Goal: Information Seeking & Learning: Learn about a topic

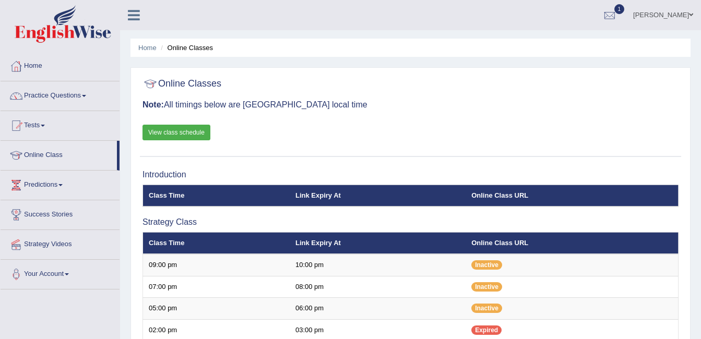
scroll to position [51, 0]
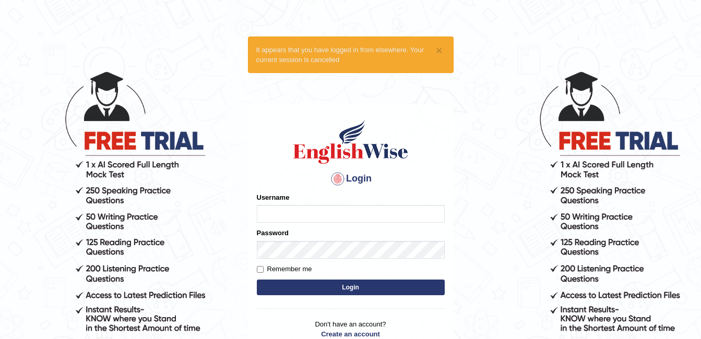
type input "ambikasharma"
click at [286, 269] on label "Remember me" at bounding box center [284, 269] width 55 height 10
click at [264, 269] on input "Remember me" at bounding box center [260, 269] width 7 height 7
checkbox input "true"
click at [314, 291] on button "Login" at bounding box center [351, 288] width 188 height 16
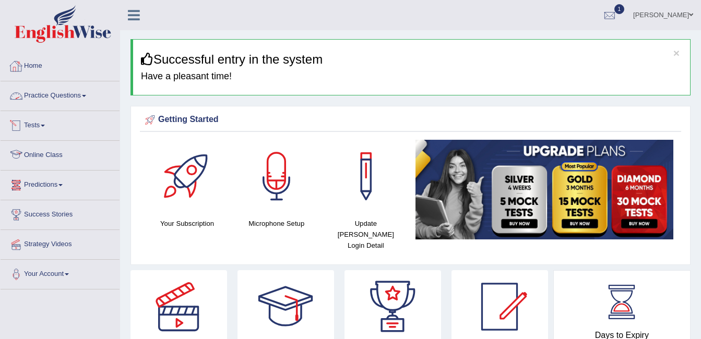
click at [41, 158] on link "Online Class" at bounding box center [60, 154] width 119 height 26
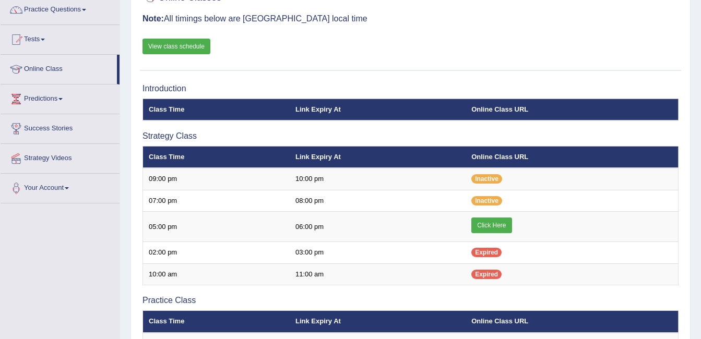
scroll to position [97, 0]
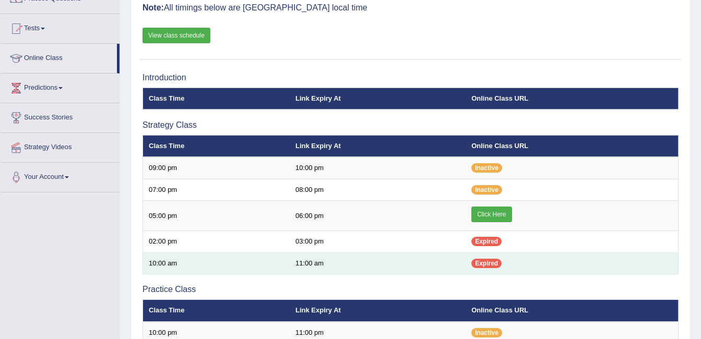
click at [390, 262] on td "11:00 am" at bounding box center [378, 264] width 176 height 22
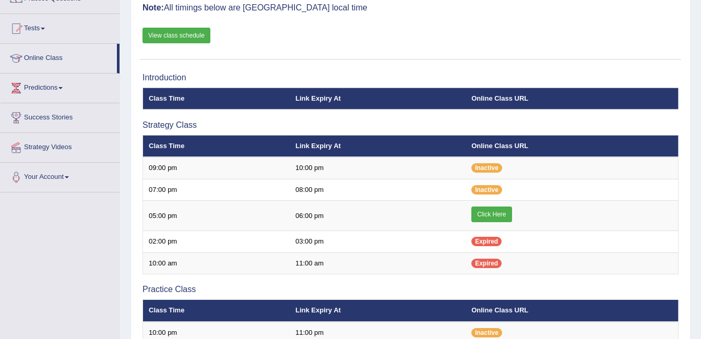
scroll to position [385, 0]
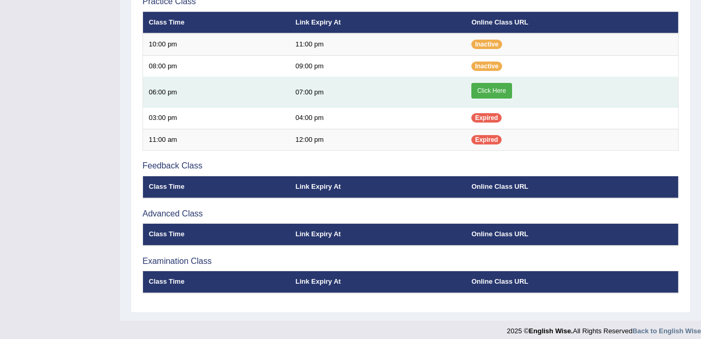
click at [493, 88] on link "Click Here" at bounding box center [491, 91] width 40 height 16
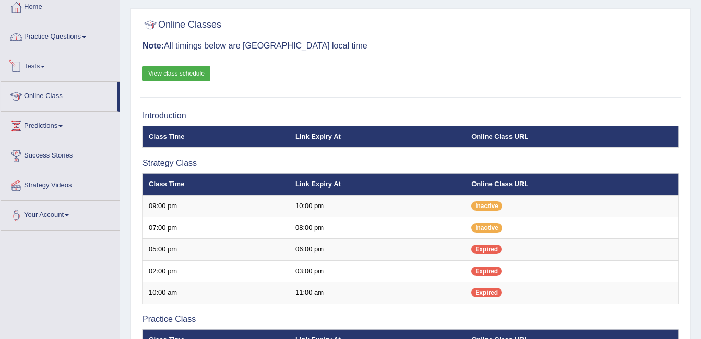
scroll to position [45, 0]
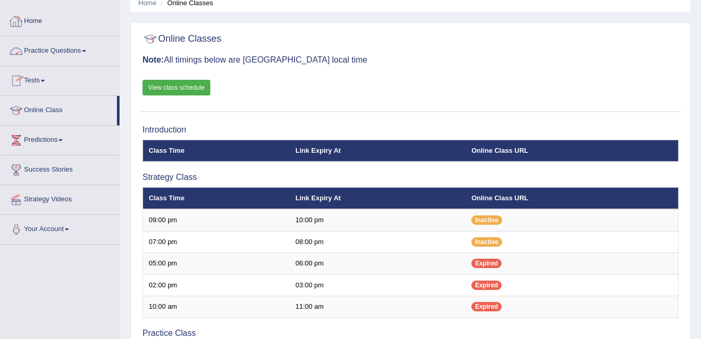
click at [72, 49] on link "Practice Questions" at bounding box center [60, 50] width 119 height 26
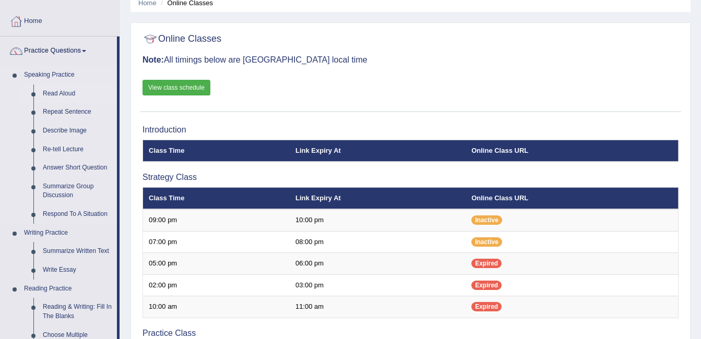
click at [56, 90] on link "Read Aloud" at bounding box center [77, 94] width 79 height 19
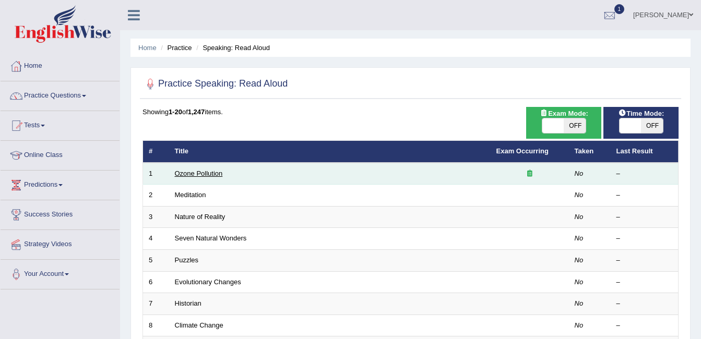
drag, startPoint x: 0, startPoint y: 0, endPoint x: 183, endPoint y: 173, distance: 251.8
click at [183, 173] on link "Ozone Pollution" at bounding box center [199, 174] width 48 height 8
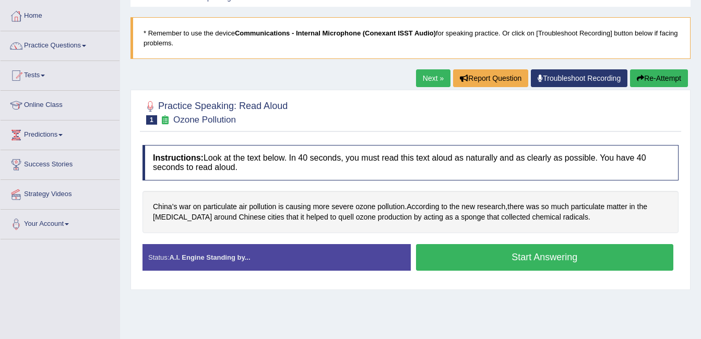
scroll to position [56, 0]
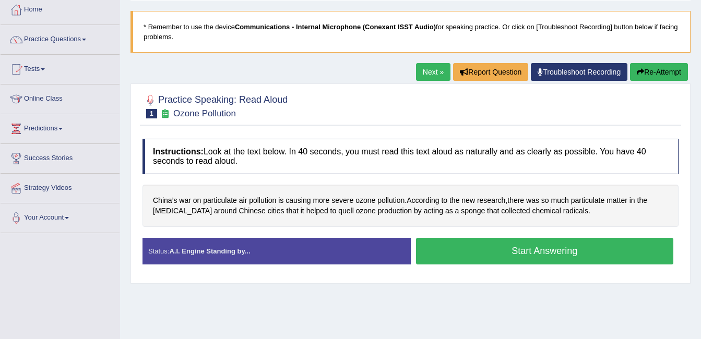
click at [435, 63] on link "Next »" at bounding box center [433, 72] width 34 height 18
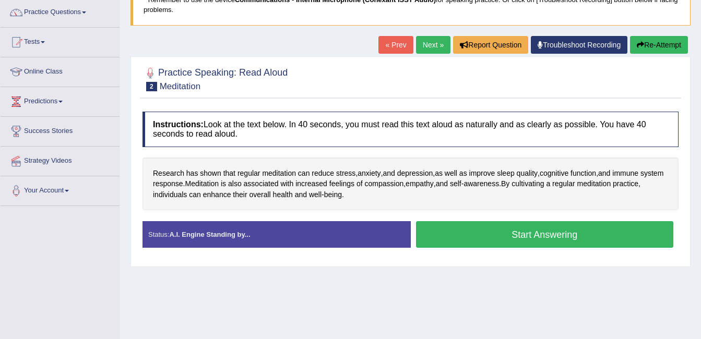
click at [428, 51] on link "Next »" at bounding box center [433, 45] width 34 height 18
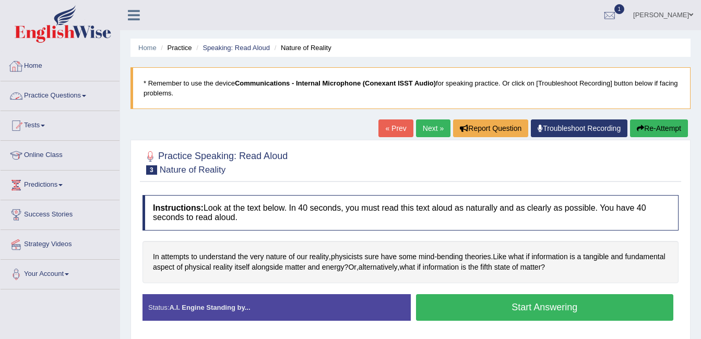
click at [55, 92] on link "Practice Questions" at bounding box center [60, 94] width 119 height 26
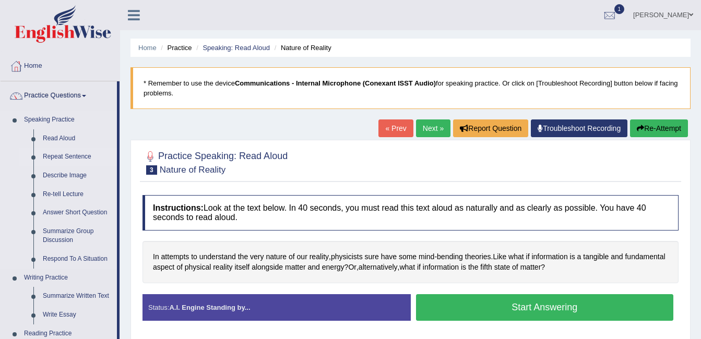
click at [62, 156] on link "Repeat Sentence" at bounding box center [77, 157] width 79 height 19
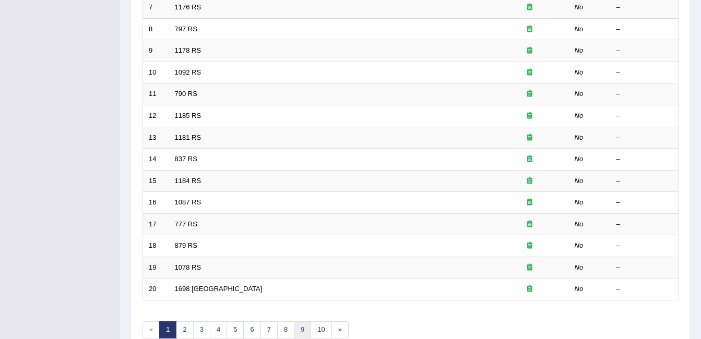
click at [302, 331] on link "9" at bounding box center [302, 330] width 17 height 17
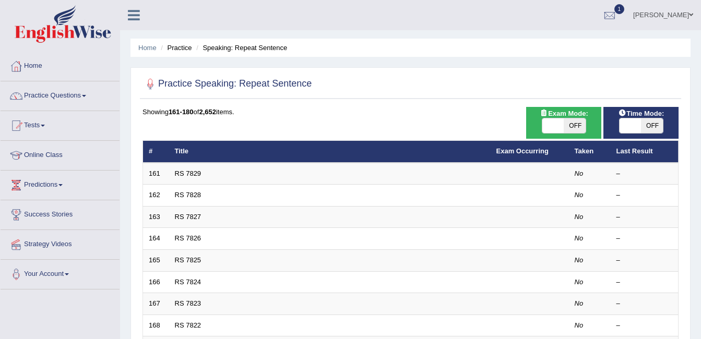
click at [361, 77] on div at bounding box center [411, 84] width 536 height 21
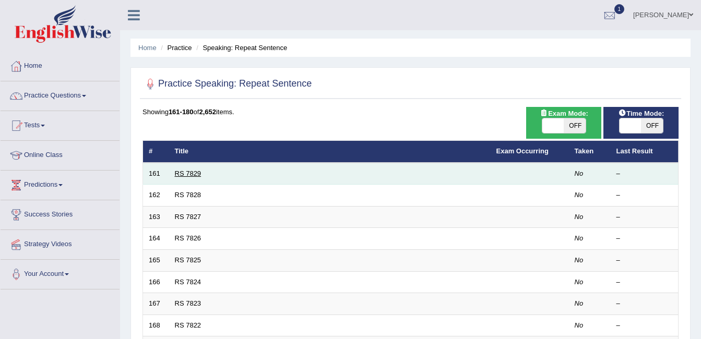
click at [192, 171] on link "RS 7829" at bounding box center [188, 174] width 27 height 8
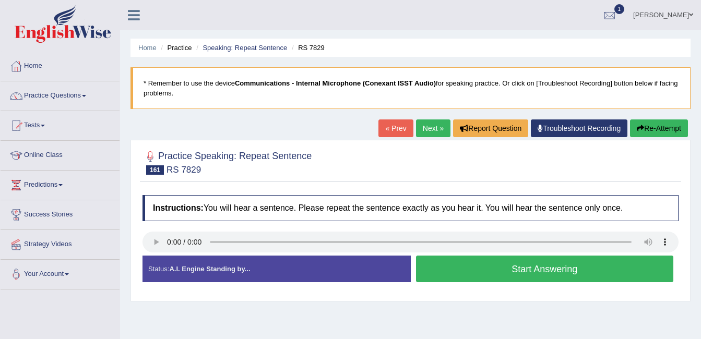
click at [422, 128] on link "Next »" at bounding box center [433, 129] width 34 height 18
click at [427, 123] on link "Next »" at bounding box center [433, 129] width 34 height 18
click at [418, 129] on link "Next »" at bounding box center [433, 129] width 34 height 18
click at [425, 124] on link "Next »" at bounding box center [433, 129] width 34 height 18
click at [528, 267] on button "Start Answering" at bounding box center [545, 269] width 258 height 27
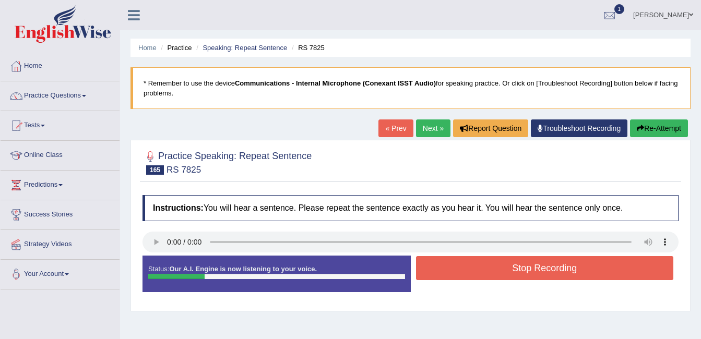
click at [528, 267] on button "Stop Recording" at bounding box center [545, 268] width 258 height 24
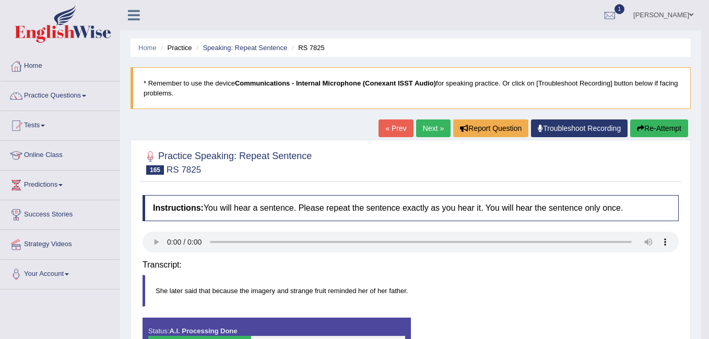
click at [0, 0] on div "Saving your answer..." at bounding box center [0, 0] width 0 height 0
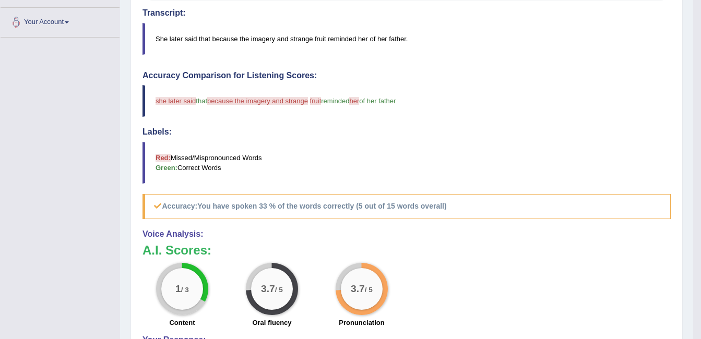
scroll to position [271, 0]
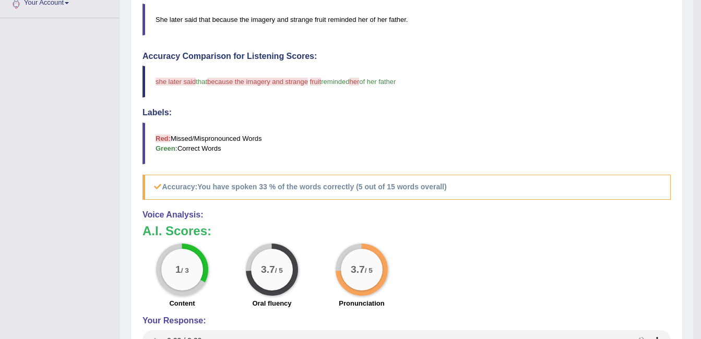
click at [628, 97] on blockquote "she later said that because the imagery and strange she fruit this reminded her…" at bounding box center [407, 82] width 528 height 32
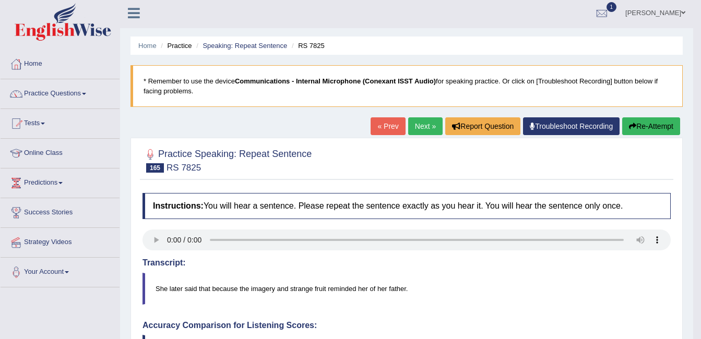
scroll to position [0, 0]
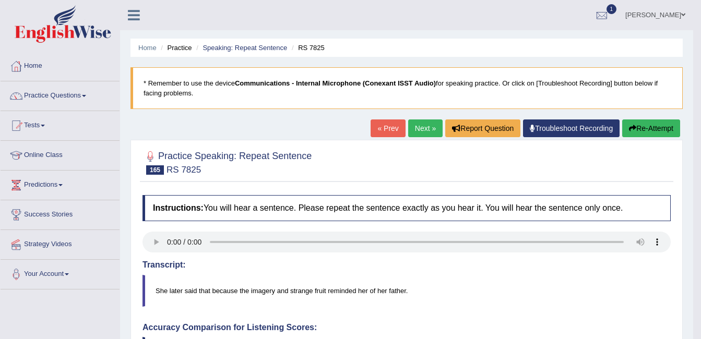
click at [422, 132] on link "Next »" at bounding box center [425, 129] width 34 height 18
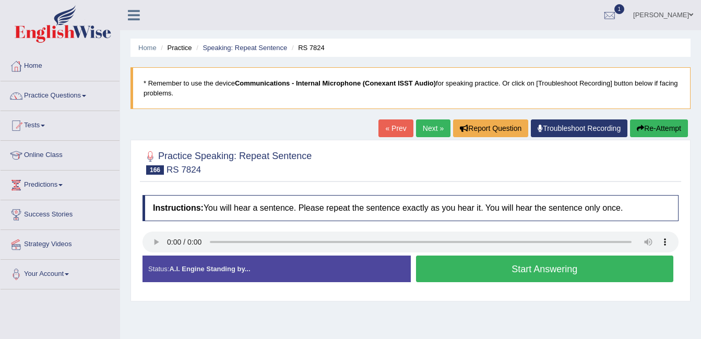
click at [494, 275] on button "Start Answering" at bounding box center [545, 269] width 258 height 27
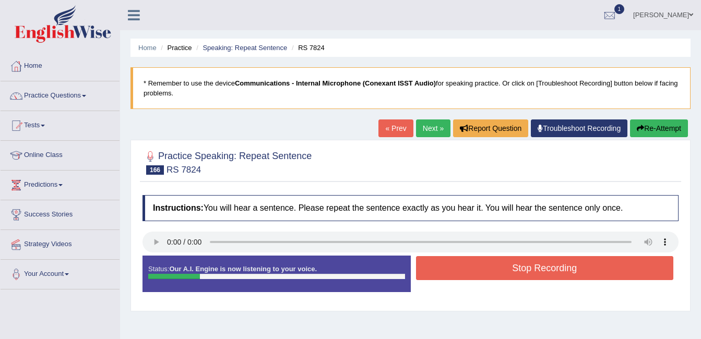
click at [494, 275] on button "Stop Recording" at bounding box center [545, 268] width 258 height 24
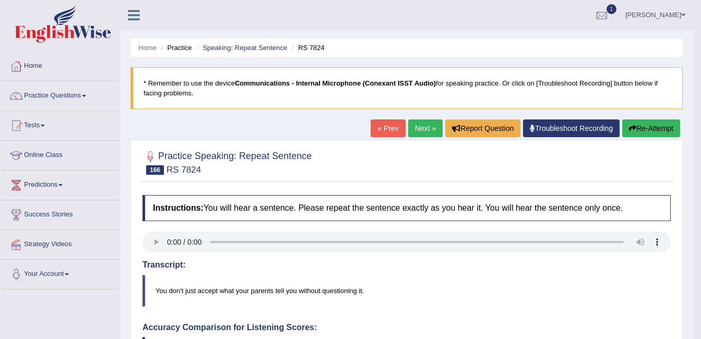
click at [494, 275] on blockquote "You don't just accept what your parents tell you without questioning it." at bounding box center [407, 291] width 528 height 32
click at [419, 131] on link "Next »" at bounding box center [425, 129] width 34 height 18
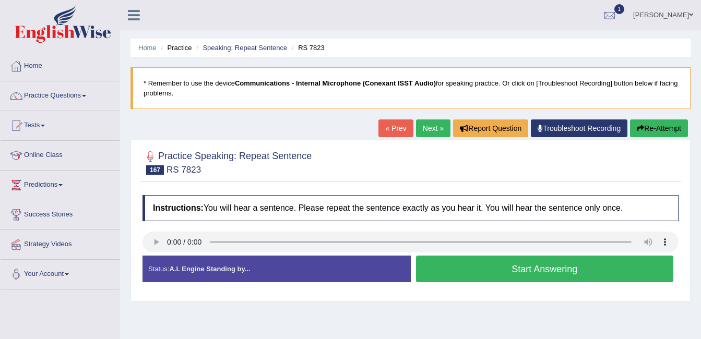
click at [431, 131] on link "Next »" at bounding box center [433, 129] width 34 height 18
click at [79, 97] on link "Practice Questions" at bounding box center [60, 94] width 119 height 26
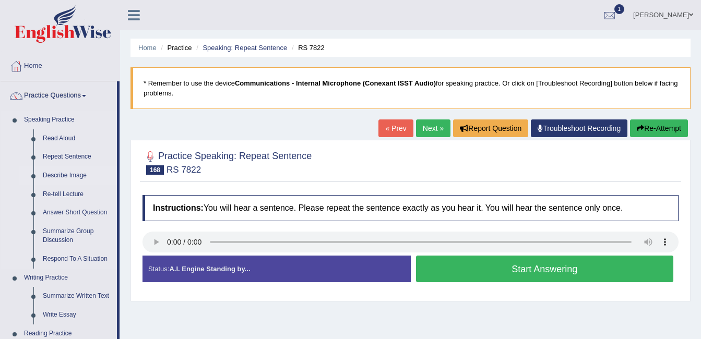
click at [60, 176] on link "Describe Image" at bounding box center [77, 176] width 79 height 19
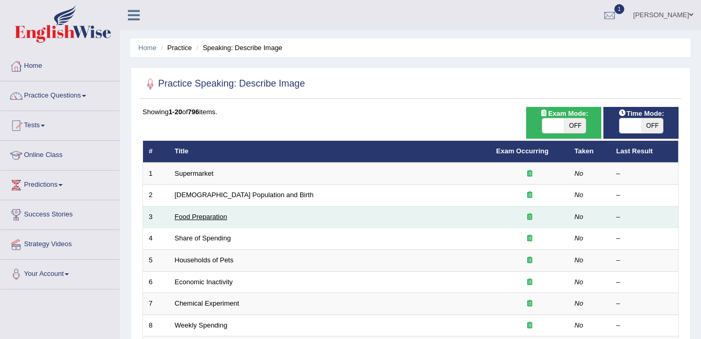
click at [195, 218] on link "Food Preparation" at bounding box center [201, 217] width 52 height 8
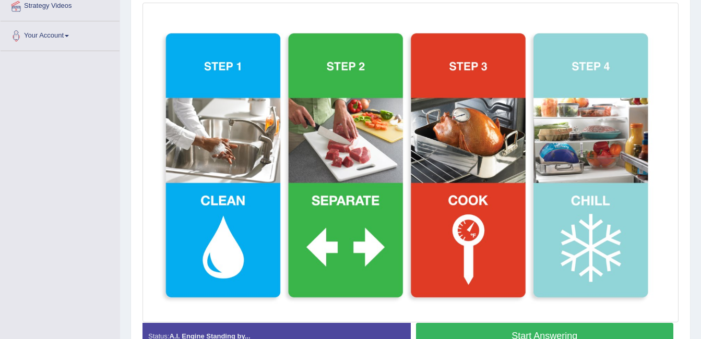
scroll to position [243, 0]
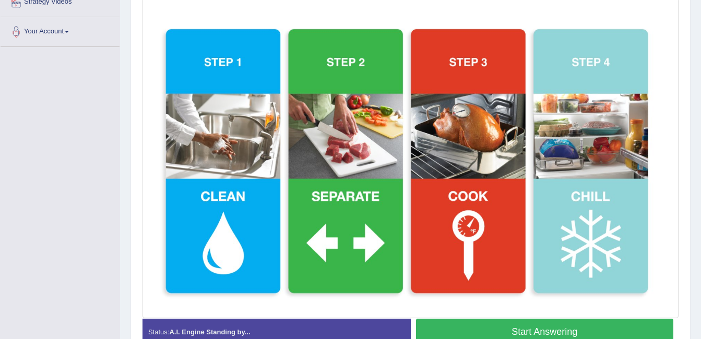
drag, startPoint x: 417, startPoint y: 264, endPoint x: 411, endPoint y: 237, distance: 27.2
click at [417, 264] on img at bounding box center [410, 158] width 531 height 315
click at [100, 129] on div "Toggle navigation Home Practice Questions Speaking Practice Read Aloud Repeat S…" at bounding box center [350, 75] width 701 height 636
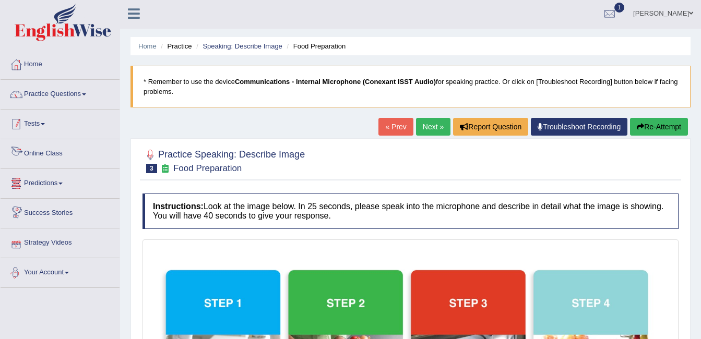
scroll to position [0, 0]
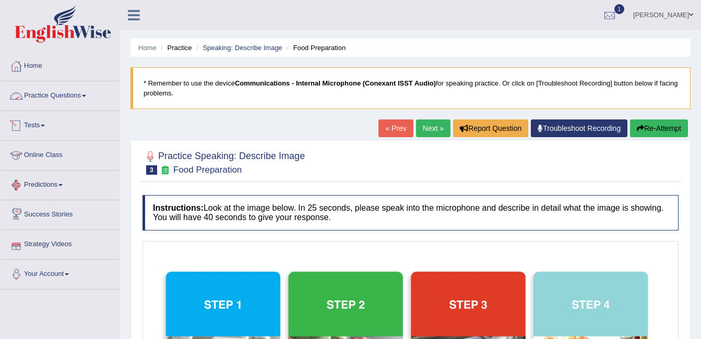
click at [76, 99] on link "Practice Questions" at bounding box center [60, 94] width 119 height 26
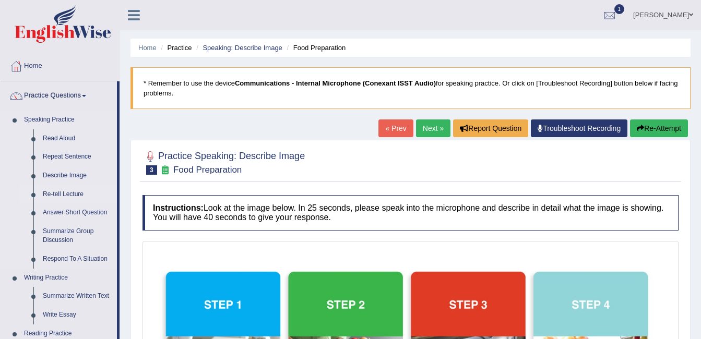
click at [57, 196] on link "Re-tell Lecture" at bounding box center [77, 194] width 79 height 19
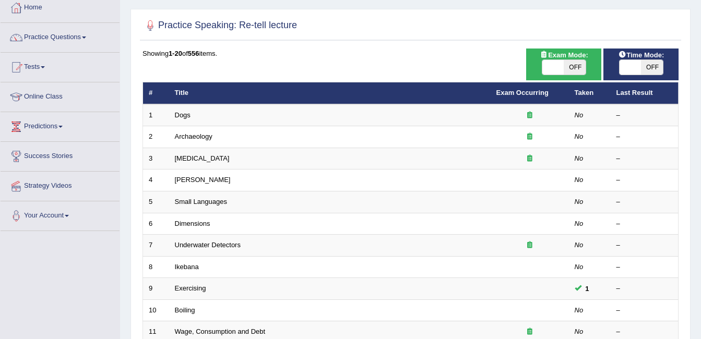
scroll to position [352, 0]
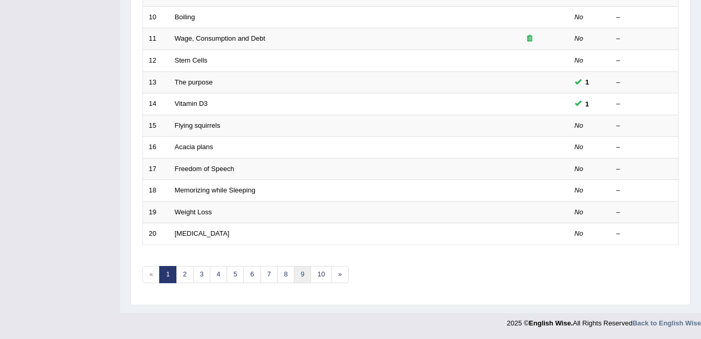
click at [300, 275] on link "9" at bounding box center [302, 274] width 17 height 17
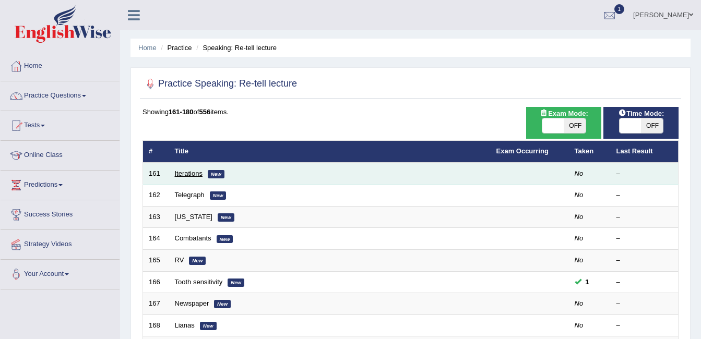
click at [194, 173] on link "Iterations" at bounding box center [189, 174] width 28 height 8
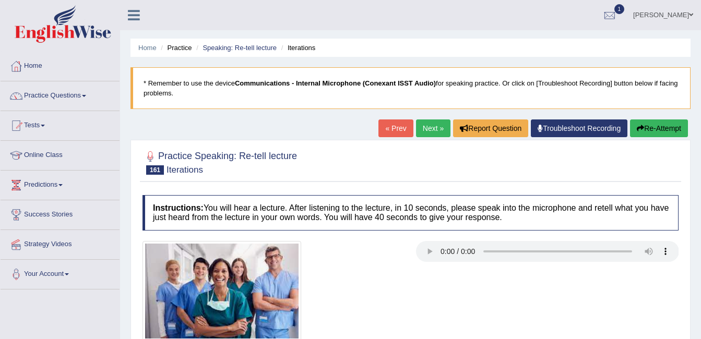
click at [335, 118] on div "Home Practice Speaking: Re-tell lecture Iterations * Remember to use the device…" at bounding box center [410, 261] width 581 height 522
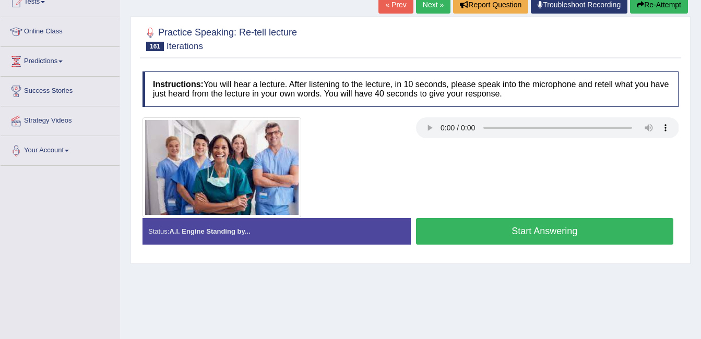
scroll to position [125, 0]
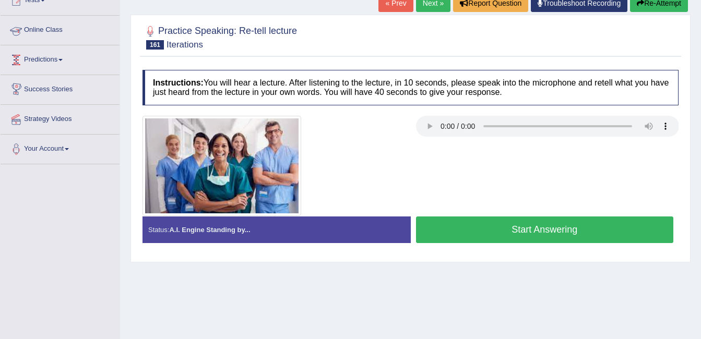
click at [123, 47] on div "Home Practice Speaking: Re-tell lecture Iterations * Remember to use the device…" at bounding box center [410, 136] width 581 height 522
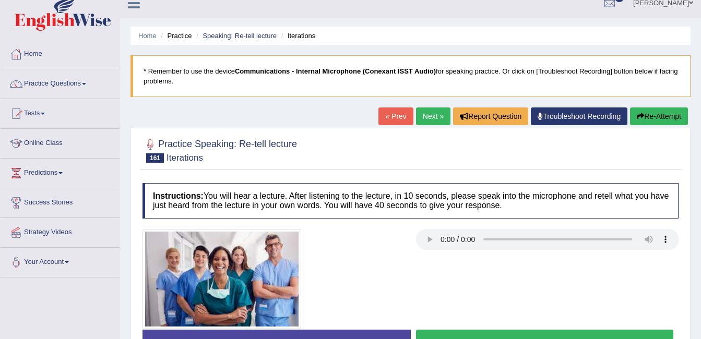
scroll to position [0, 0]
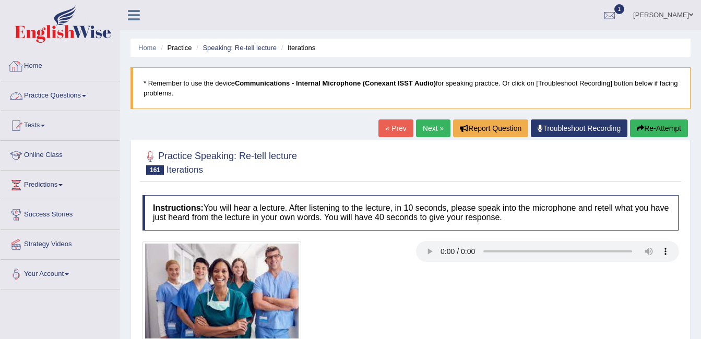
click at [43, 90] on link "Practice Questions" at bounding box center [60, 94] width 119 height 26
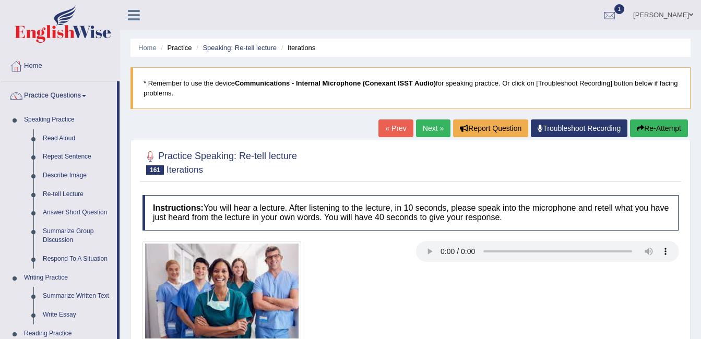
click at [122, 116] on div "Home Practice Speaking: Re-tell lecture Iterations * Remember to use the device…" at bounding box center [410, 261] width 581 height 522
click at [56, 256] on link "Respond To A Situation" at bounding box center [77, 259] width 79 height 19
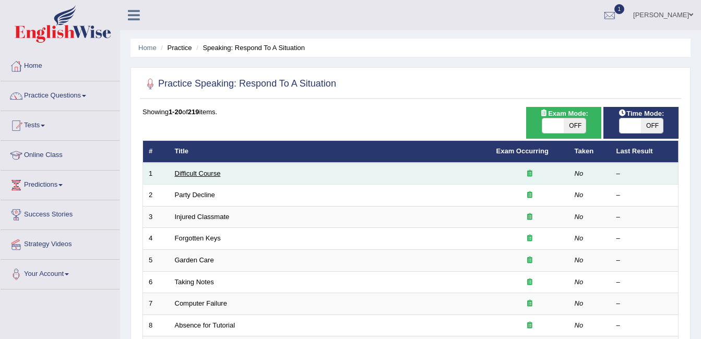
click at [203, 172] on link "Difficult Course" at bounding box center [198, 174] width 46 height 8
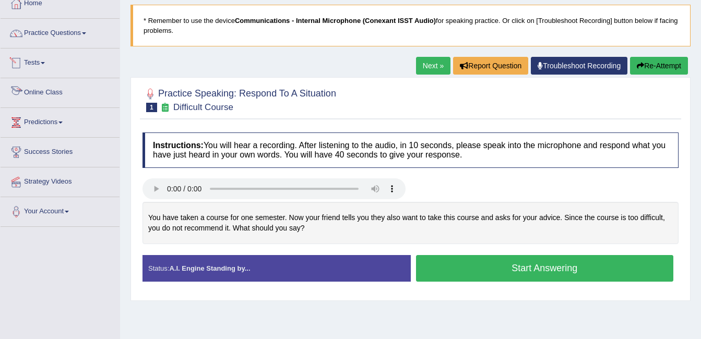
click at [63, 92] on link "Online Class" at bounding box center [60, 91] width 119 height 26
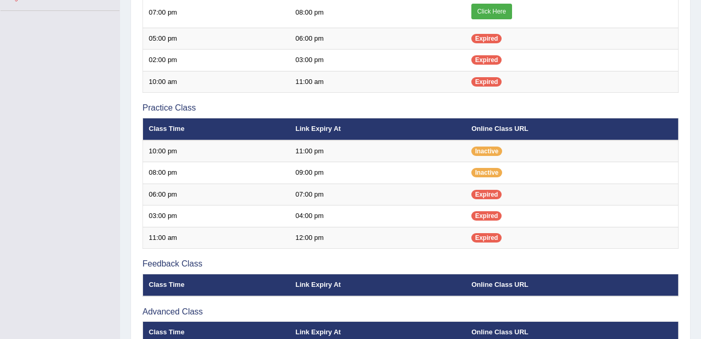
scroll to position [276, 0]
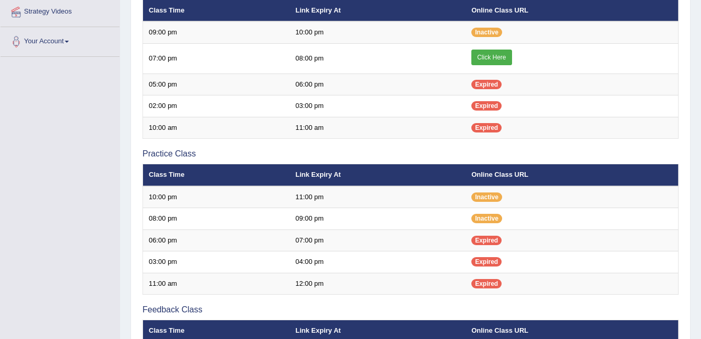
scroll to position [232, 0]
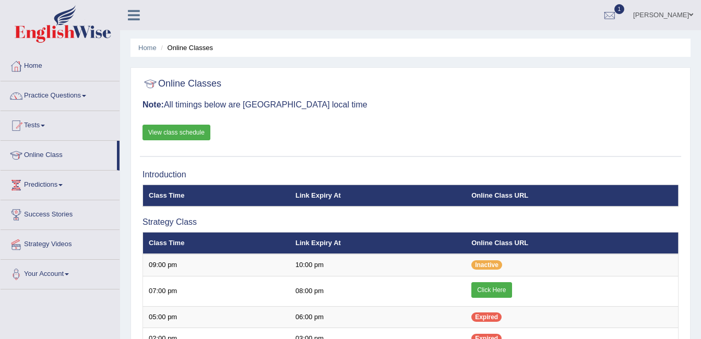
click at [167, 132] on link "View class schedule" at bounding box center [177, 133] width 68 height 16
click at [52, 96] on link "Practice Questions" at bounding box center [60, 94] width 119 height 26
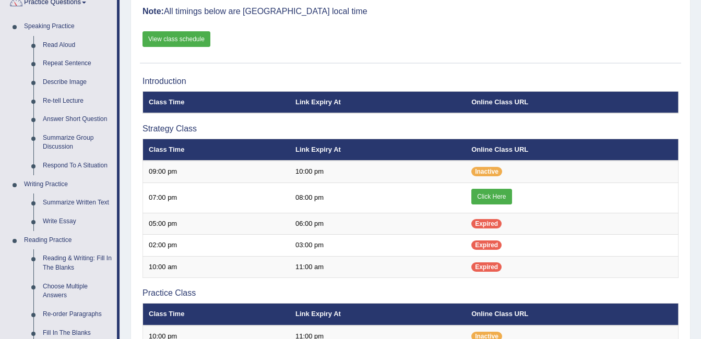
scroll to position [167, 0]
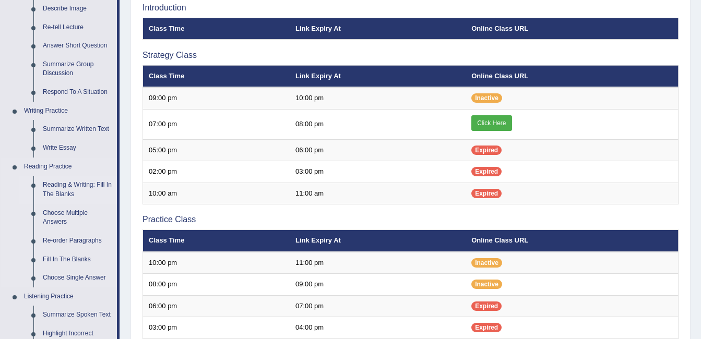
click at [73, 189] on link "Reading & Writing: Fill In The Blanks" at bounding box center [77, 190] width 79 height 28
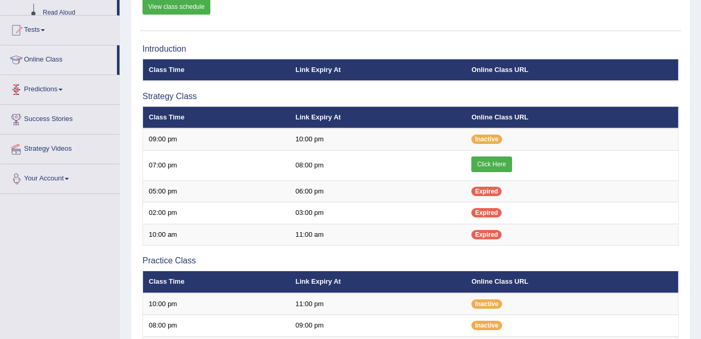
scroll to position [247, 0]
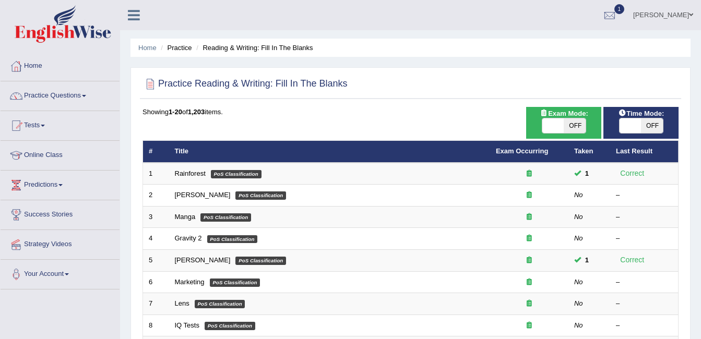
scroll to position [297, 0]
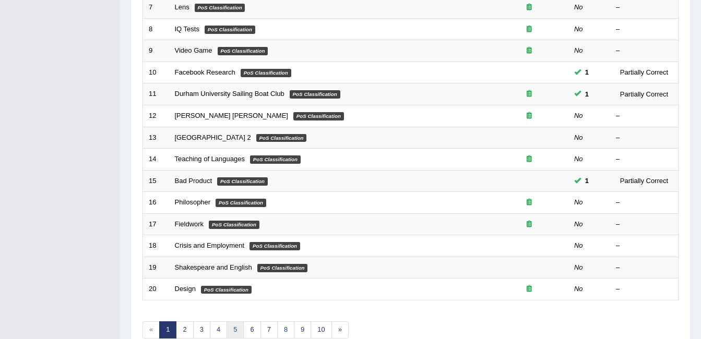
click at [233, 328] on link "5" at bounding box center [235, 330] width 17 height 17
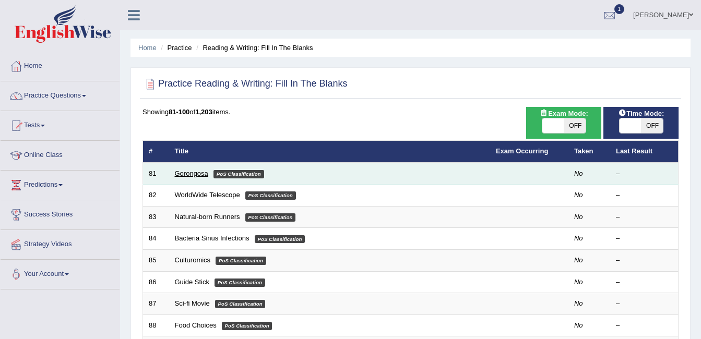
click at [191, 175] on link "Gorongosa" at bounding box center [191, 174] width 33 height 8
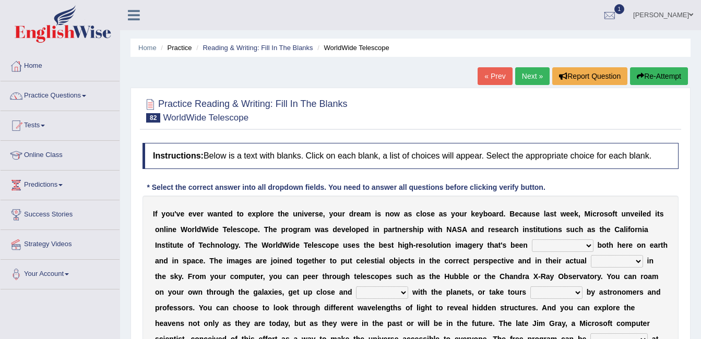
click at [528, 79] on link "Next »" at bounding box center [532, 76] width 34 height 18
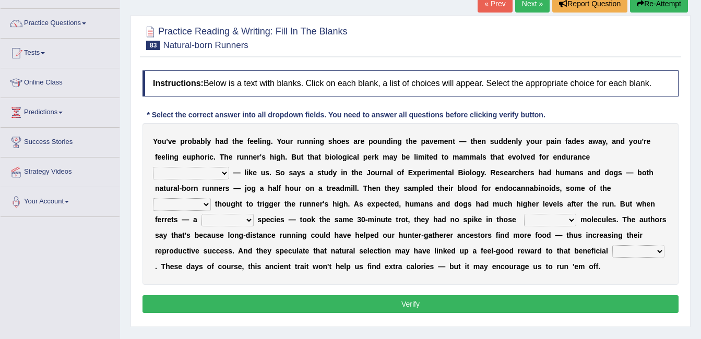
scroll to position [75, 0]
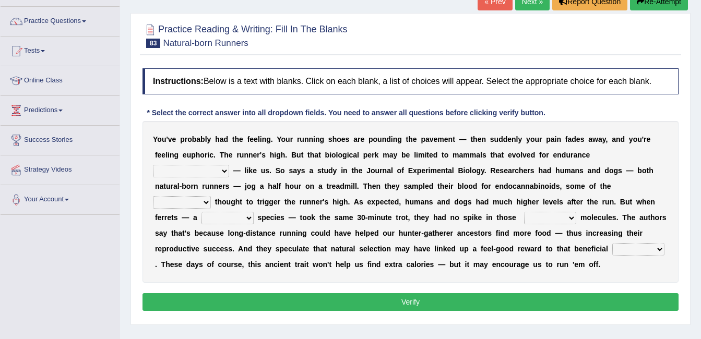
drag, startPoint x: 490, startPoint y: 140, endPoint x: 520, endPoint y: 160, distance: 35.8
click at [516, 140] on b "l" at bounding box center [517, 139] width 2 height 8
click at [23, 53] on div at bounding box center [16, 51] width 16 height 16
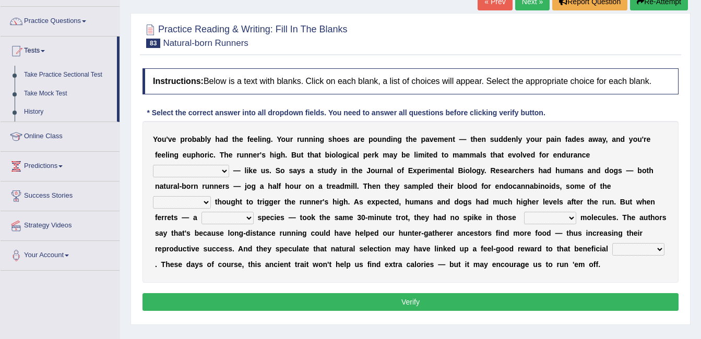
click at [229, 165] on select "dykes personalize classifies exercise" at bounding box center [191, 171] width 76 height 13
click at [495, 177] on div "Y o u ' v e p r o b a b l y h a d t h e f e e l i n g . Y o u r r u n n i n g s…" at bounding box center [411, 202] width 536 height 162
click at [229, 165] on select "dykes personalize classifies exercise" at bounding box center [191, 171] width 76 height 13
click at [348, 118] on div "* Select the correct answer into all dropdown fields. You need to answer all qu…" at bounding box center [346, 113] width 407 height 11
click at [229, 165] on select "dykes personalize classifies exercise" at bounding box center [191, 171] width 76 height 13
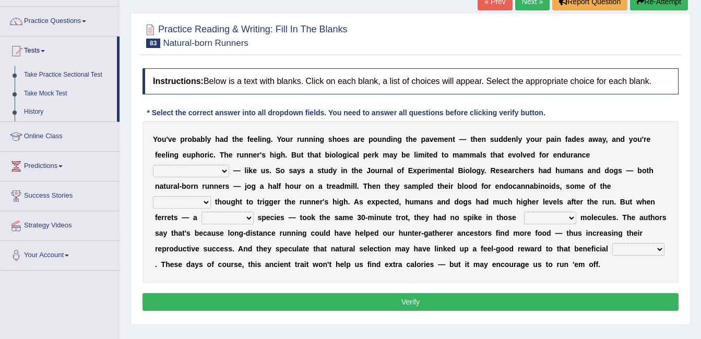
select select "exercise"
click at [229, 165] on select "dykes personalize classifies exercise" at bounding box center [191, 171] width 76 height 13
click at [211, 196] on select "almshouse turnarounds compounds foxhounds" at bounding box center [182, 202] width 58 height 13
select select "compounds"
click at [211, 196] on select "almshouse turnarounds compounds foxhounds" at bounding box center [182, 202] width 58 height 13
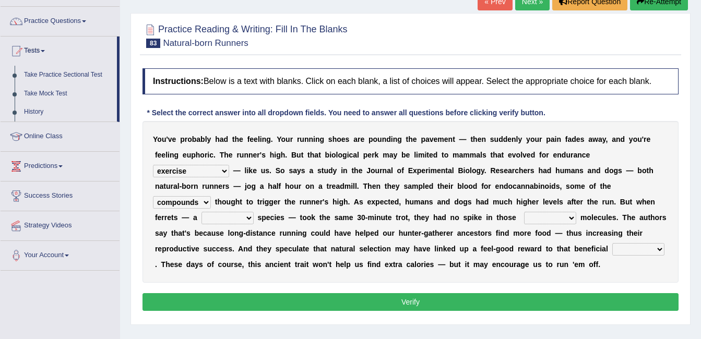
click at [254, 212] on select "excellency merely faerie sedentary" at bounding box center [227, 218] width 52 height 13
select select "sedentary"
click at [254, 212] on select "excellency merely faerie sedentary" at bounding box center [227, 218] width 52 height 13
click at [524, 215] on select "groaned feel-good inchoate loaned" at bounding box center [550, 218] width 52 height 13
click at [612, 220] on b "s" at bounding box center [614, 218] width 4 height 8
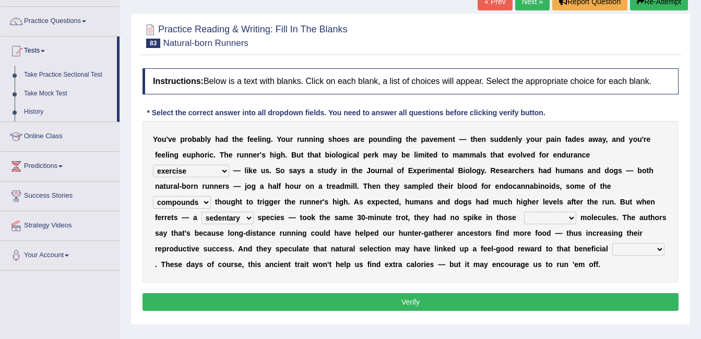
click at [524, 215] on select "groaned feel-good inchoate loaned" at bounding box center [550, 218] width 52 height 13
select select "feel-good"
click at [524, 212] on select "groaned feel-good inchoate loaned" at bounding box center [550, 218] width 52 height 13
click at [612, 248] on select "wager exchanger behavior regulator" at bounding box center [638, 249] width 52 height 13
select select "behavior"
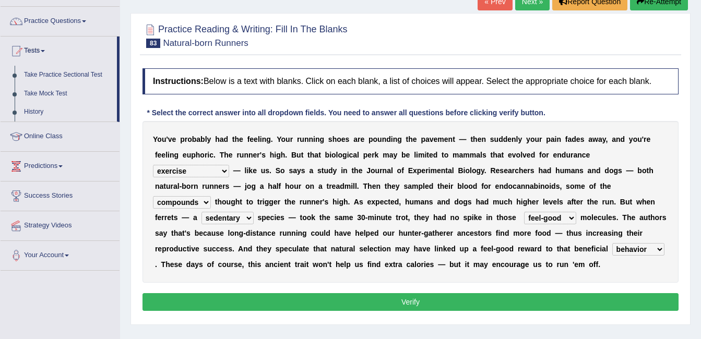
click at [612, 243] on select "wager exchanger behavior regulator" at bounding box center [638, 249] width 52 height 13
click at [399, 297] on button "Verify" at bounding box center [411, 302] width 536 height 18
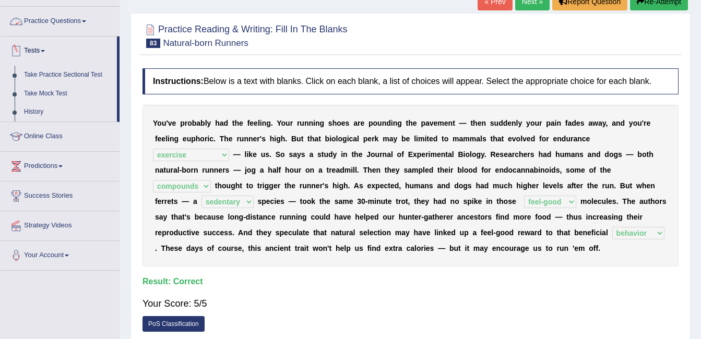
click at [48, 28] on link "Practice Questions" at bounding box center [60, 20] width 119 height 26
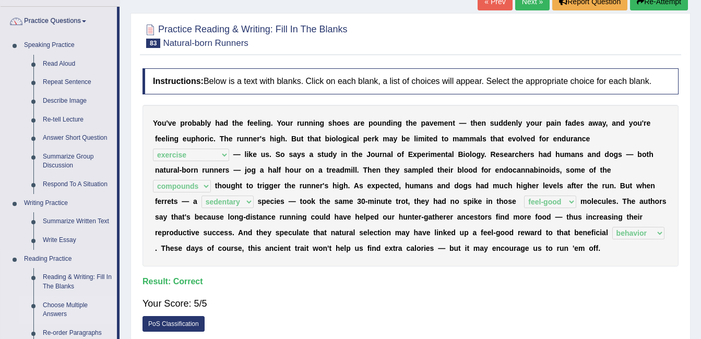
click at [58, 308] on link "Choose Multiple Answers" at bounding box center [77, 311] width 79 height 28
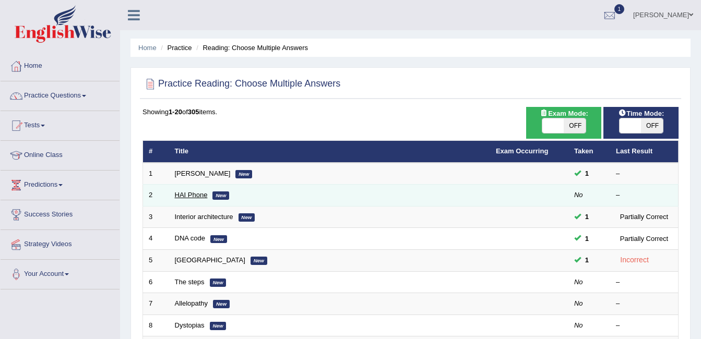
click at [188, 196] on link "HAI Phone" at bounding box center [191, 195] width 33 height 8
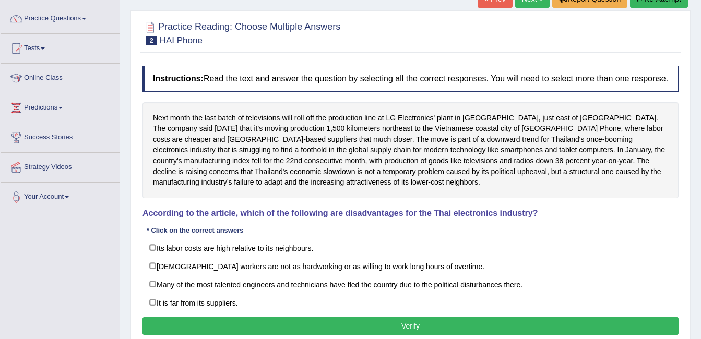
scroll to position [63, 0]
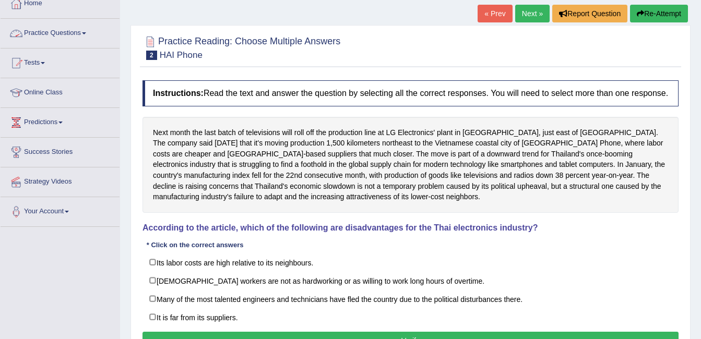
click at [89, 35] on link "Practice Questions" at bounding box center [60, 32] width 119 height 26
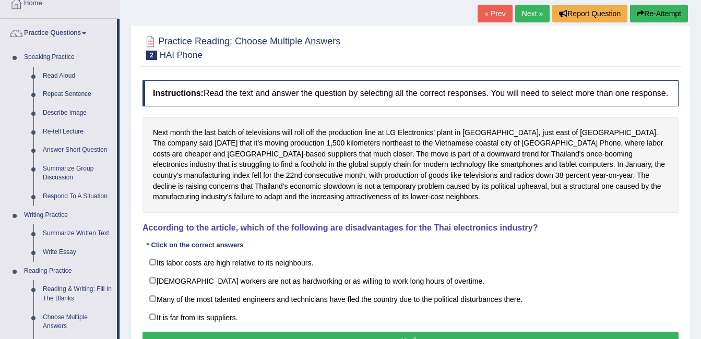
click at [121, 79] on div "Home Practice Reading: Choose Multiple Answers HAI Phone « Prev Next » Report Q…" at bounding box center [410, 198] width 581 height 522
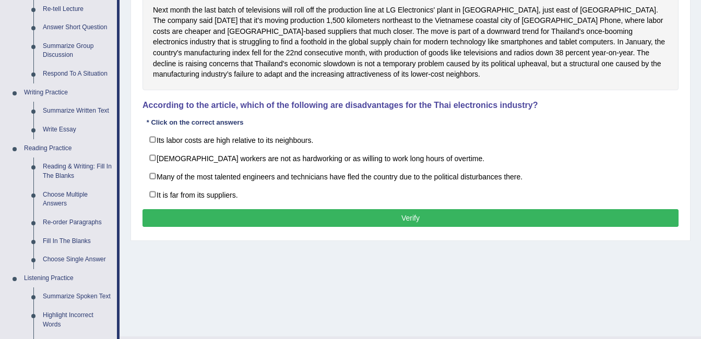
scroll to position [188, 0]
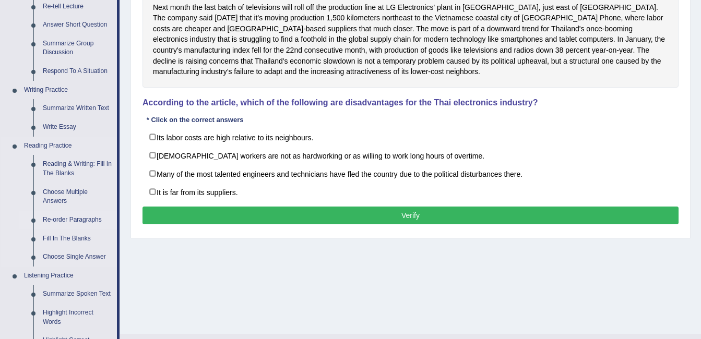
click at [70, 223] on link "Re-order Paragraphs" at bounding box center [77, 220] width 79 height 19
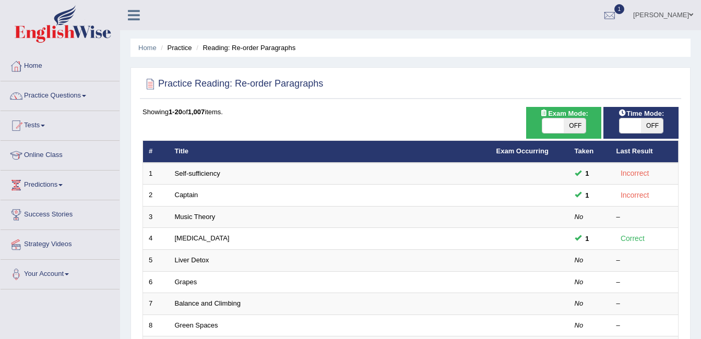
scroll to position [297, 0]
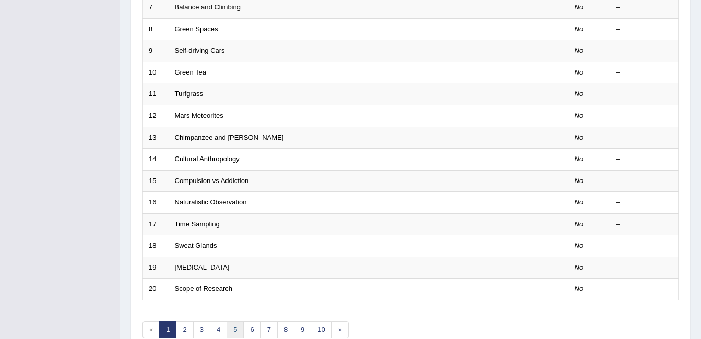
click at [240, 328] on link "5" at bounding box center [235, 330] width 17 height 17
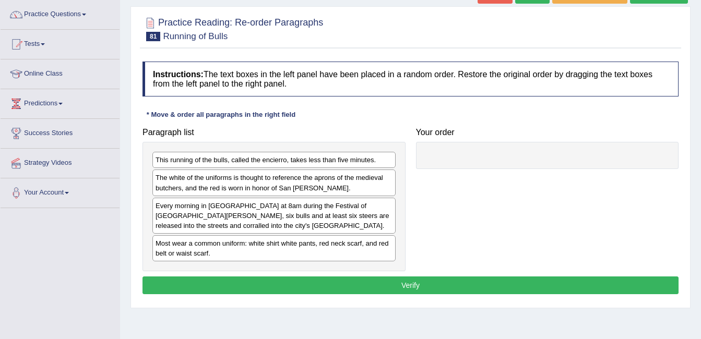
scroll to position [84, 0]
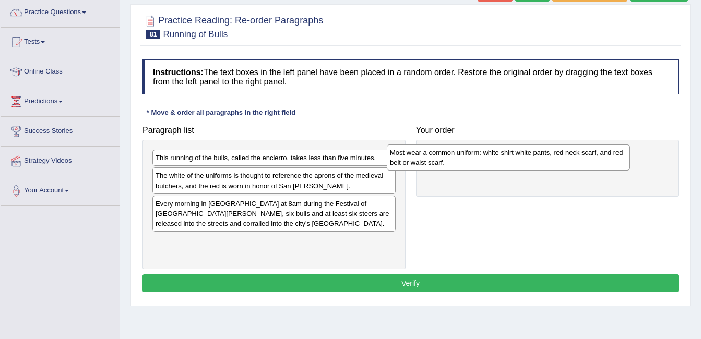
drag, startPoint x: 176, startPoint y: 253, endPoint x: 412, endPoint y: 161, distance: 253.7
click at [412, 161] on div "Most wear a common uniform: white shirt white pants, red neck scarf, and red be…" at bounding box center [508, 158] width 243 height 26
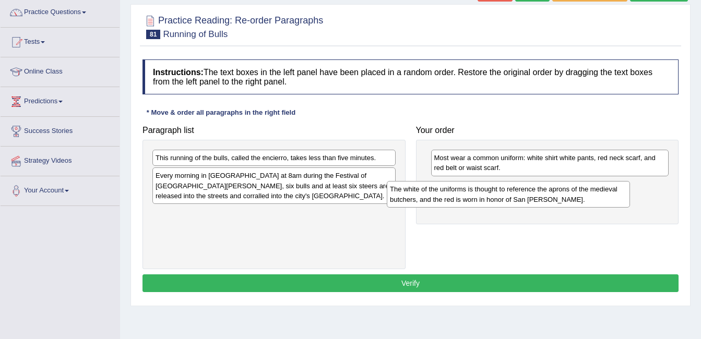
drag, startPoint x: 242, startPoint y: 187, endPoint x: 481, endPoint y: 201, distance: 239.5
click at [481, 201] on div "The white of the uniforms is thought to reference the aprons of the medieval bu…" at bounding box center [508, 194] width 243 height 26
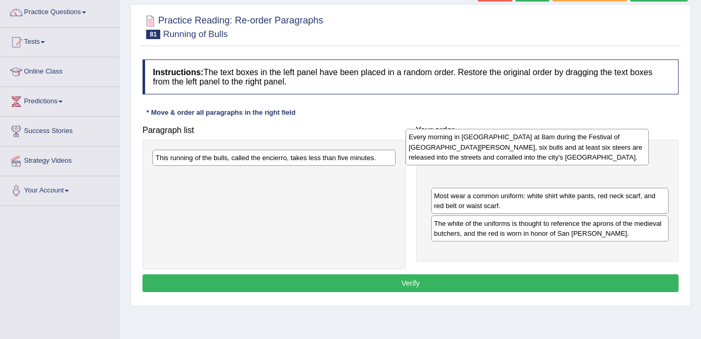
drag, startPoint x: 248, startPoint y: 186, endPoint x: 501, endPoint y: 147, distance: 256.1
click at [501, 147] on div "Every morning in Pamplona at 8am during the Festival of San Fermin, six bulls a…" at bounding box center [527, 147] width 243 height 36
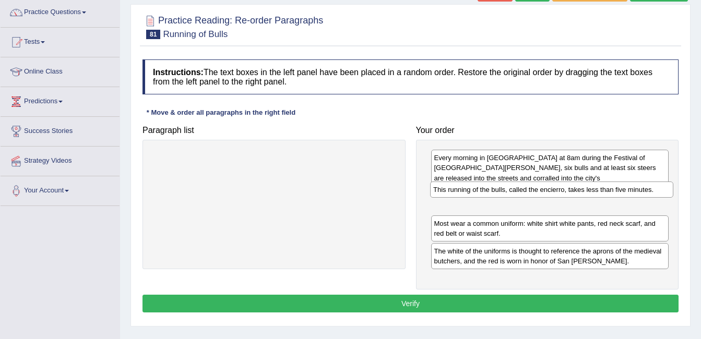
drag, startPoint x: 169, startPoint y: 161, endPoint x: 447, endPoint y: 193, distance: 279.5
click at [447, 193] on div "This running of the bulls, called the encierro, takes less than five minutes." at bounding box center [551, 190] width 243 height 16
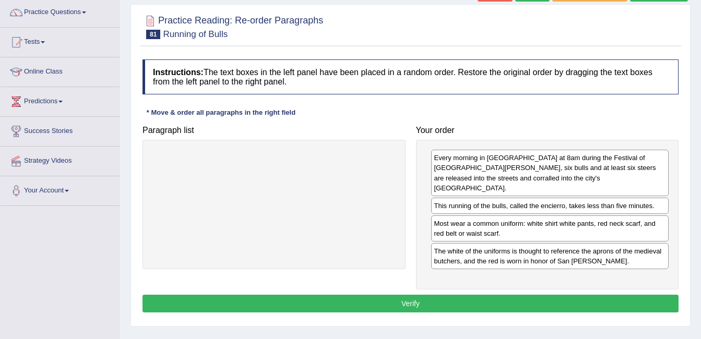
click at [413, 295] on button "Verify" at bounding box center [411, 304] width 536 height 18
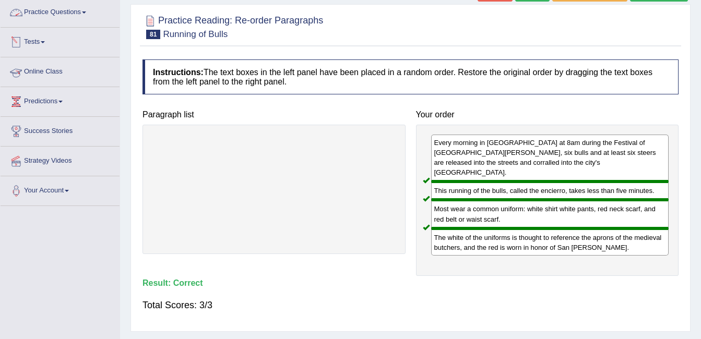
click at [50, 18] on link "Practice Questions" at bounding box center [60, 11] width 119 height 26
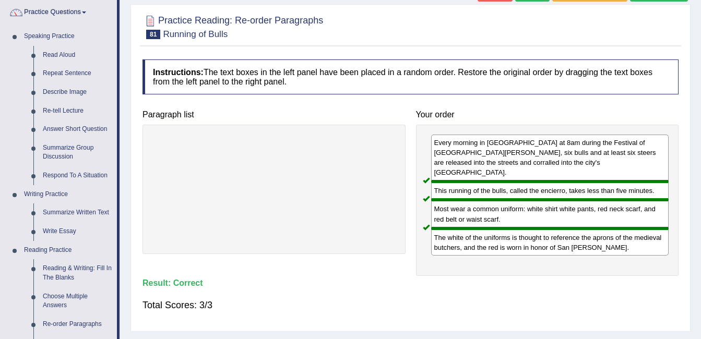
click at [127, 121] on div "Home Practice Reading: Re-order Paragraphs Running of Bulls « Prev Next » Repor…" at bounding box center [410, 177] width 581 height 522
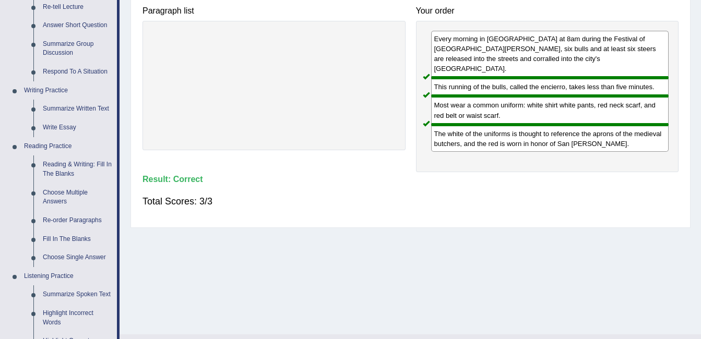
scroll to position [209, 0]
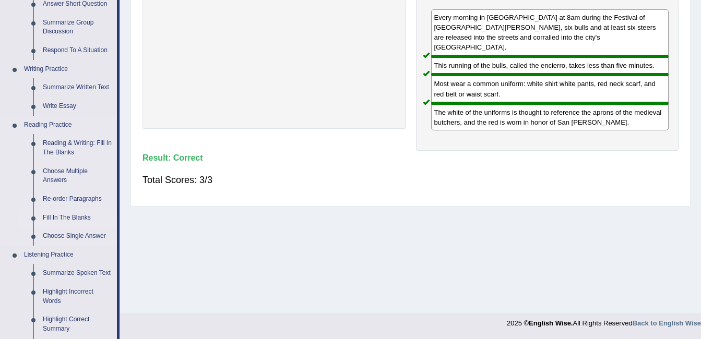
click at [48, 217] on link "Fill In The Blanks" at bounding box center [77, 218] width 79 height 19
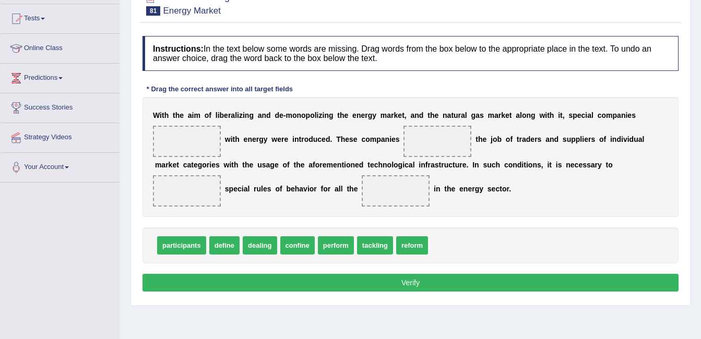
scroll to position [113, 0]
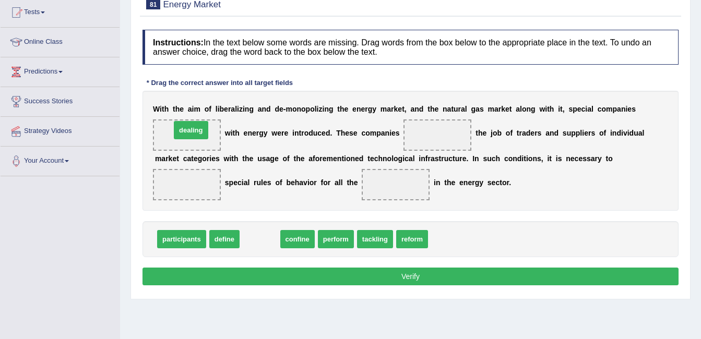
drag, startPoint x: 255, startPoint y: 257, endPoint x: 186, endPoint y: 142, distance: 134.2
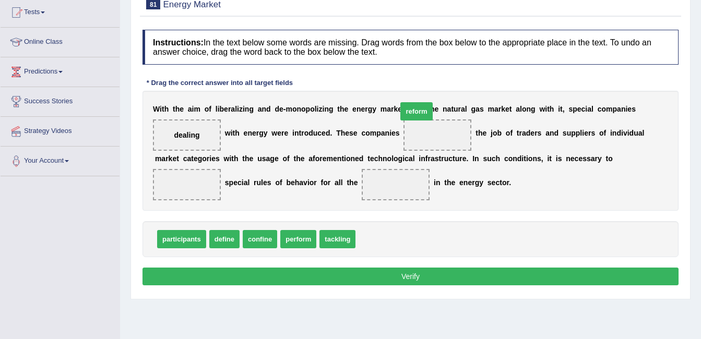
drag, startPoint x: 369, startPoint y: 258, endPoint x: 410, endPoint y: 131, distance: 134.5
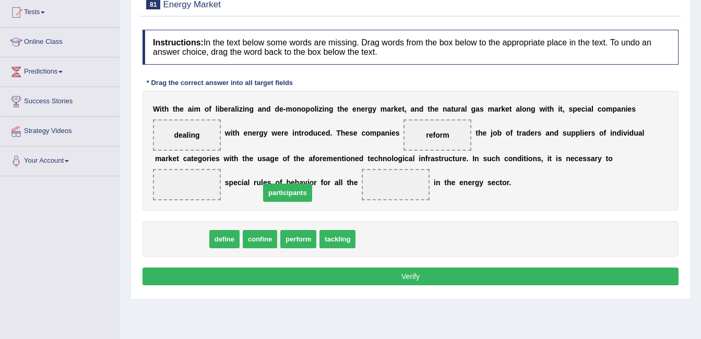
drag, startPoint x: 228, startPoint y: 241, endPoint x: 305, endPoint y: 206, distance: 84.3
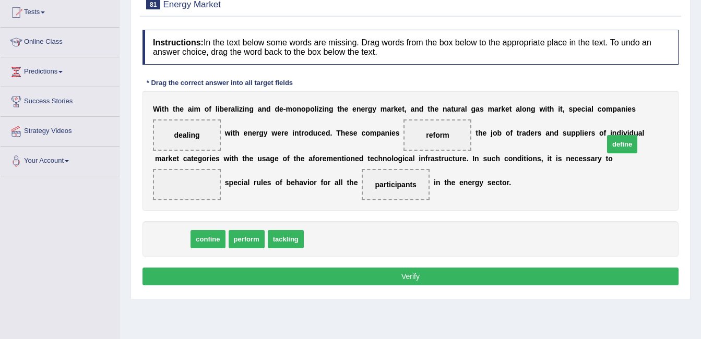
drag, startPoint x: 178, startPoint y: 253, endPoint x: 600, endPoint y: 163, distance: 431.7
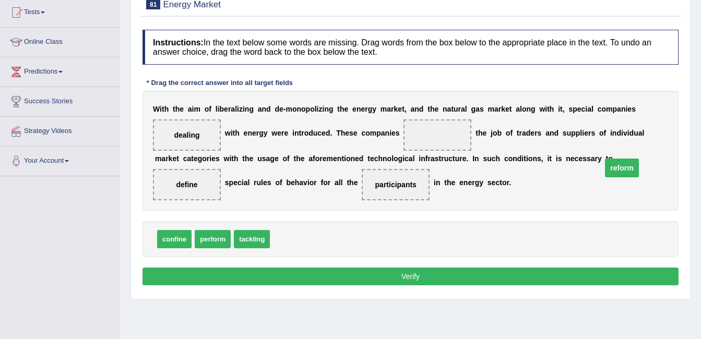
drag, startPoint x: 434, startPoint y: 133, endPoint x: 618, endPoint y: 165, distance: 187.2
drag, startPoint x: 281, startPoint y: 265, endPoint x: 420, endPoint y: 138, distance: 187.7
click at [406, 286] on button "Verify" at bounding box center [411, 277] width 536 height 18
